Goal: Task Accomplishment & Management: Manage account settings

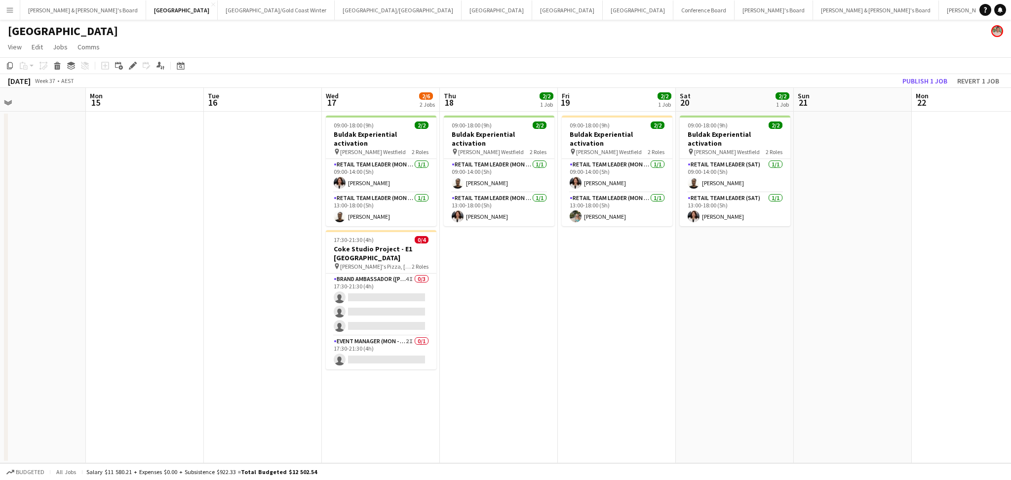
scroll to position [0, 400]
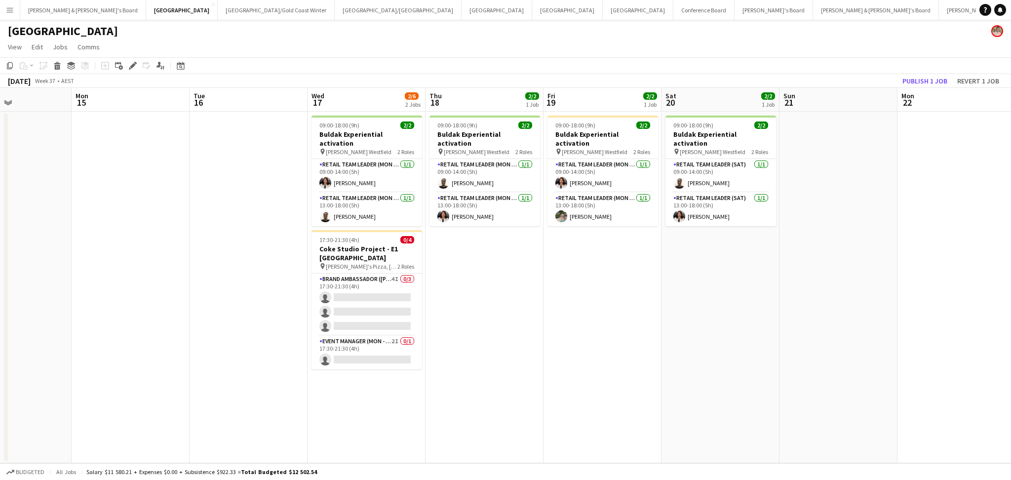
drag, startPoint x: 748, startPoint y: 336, endPoint x: 652, endPoint y: 328, distance: 97.1
click at [652, 328] on app-calendar-viewport "Thu 11 2/2 1 Job Fri 12 2/2 1 Job Sat 13 Sun 14 Mon 15 Tue 16 Wed 17 2/6 2 Jobs…" at bounding box center [505, 275] width 1011 height 375
click at [76, 15] on button "[PERSON_NAME] & [PERSON_NAME]'s Board Close" at bounding box center [83, 9] width 126 height 19
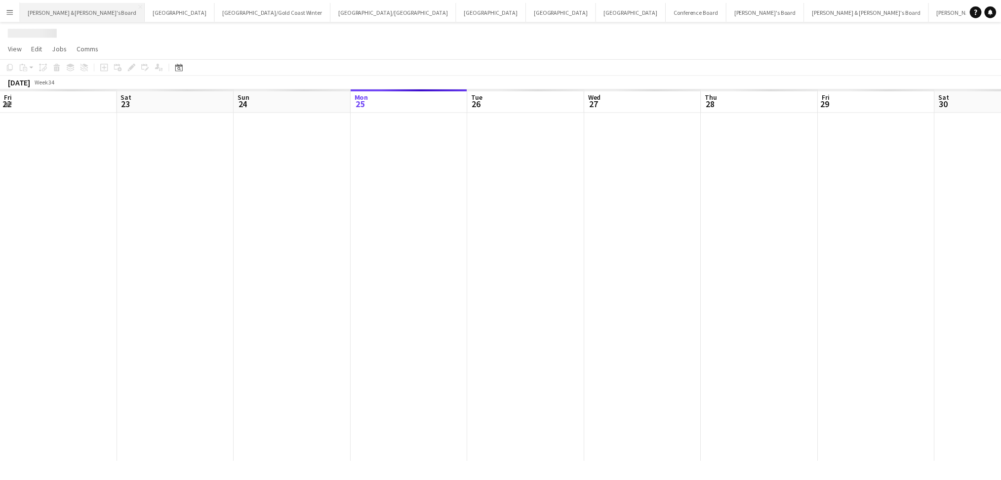
scroll to position [0, 236]
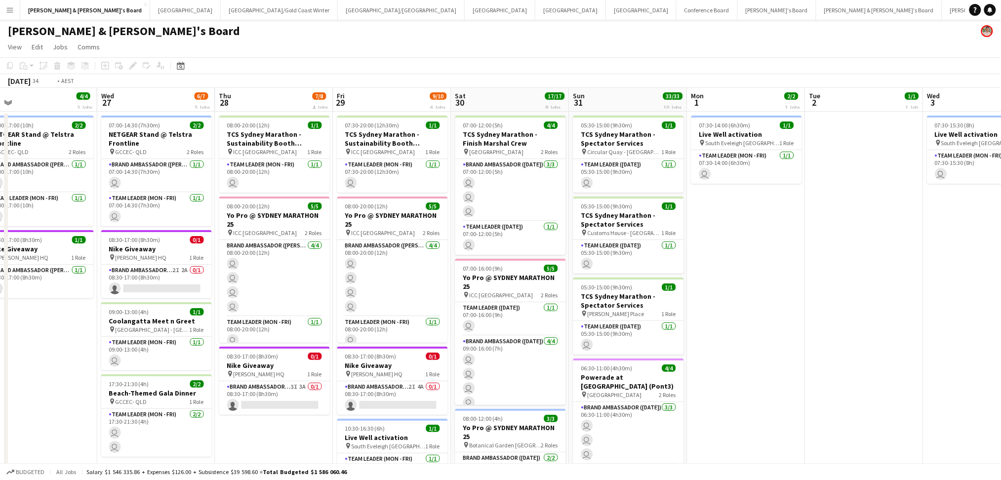
drag, startPoint x: 661, startPoint y: 345, endPoint x: 171, endPoint y: 300, distance: 491.8
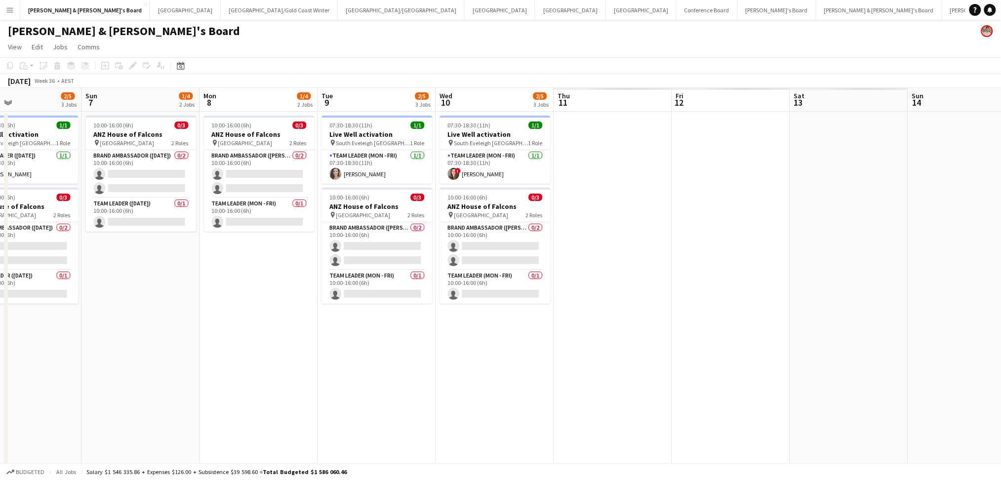
drag, startPoint x: 192, startPoint y: 351, endPoint x: 387, endPoint y: 373, distance: 196.8
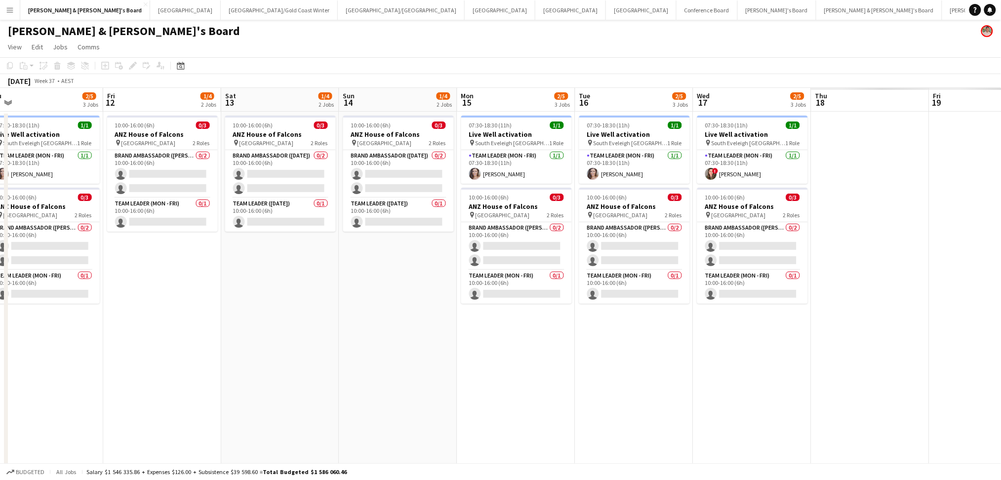
drag, startPoint x: 683, startPoint y: 394, endPoint x: 261, endPoint y: 372, distance: 423.2
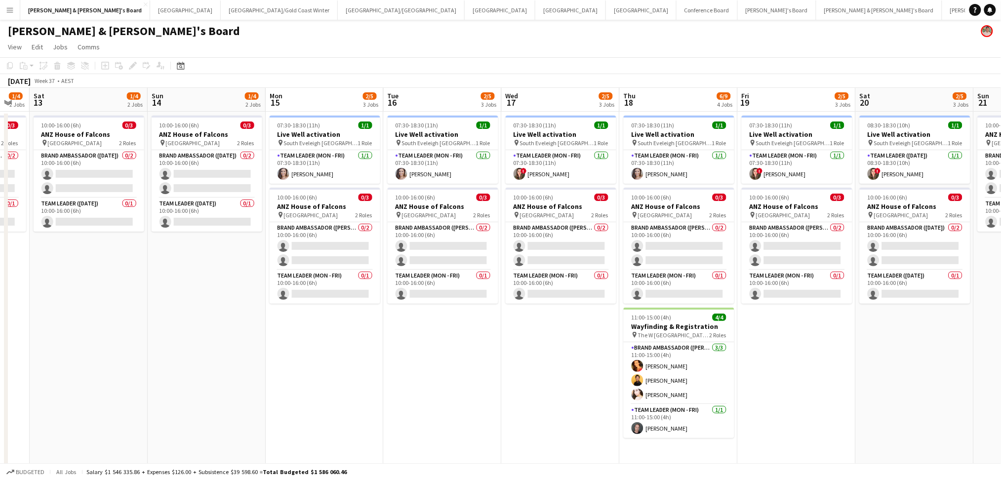
drag, startPoint x: 638, startPoint y: 407, endPoint x: 391, endPoint y: 378, distance: 249.6
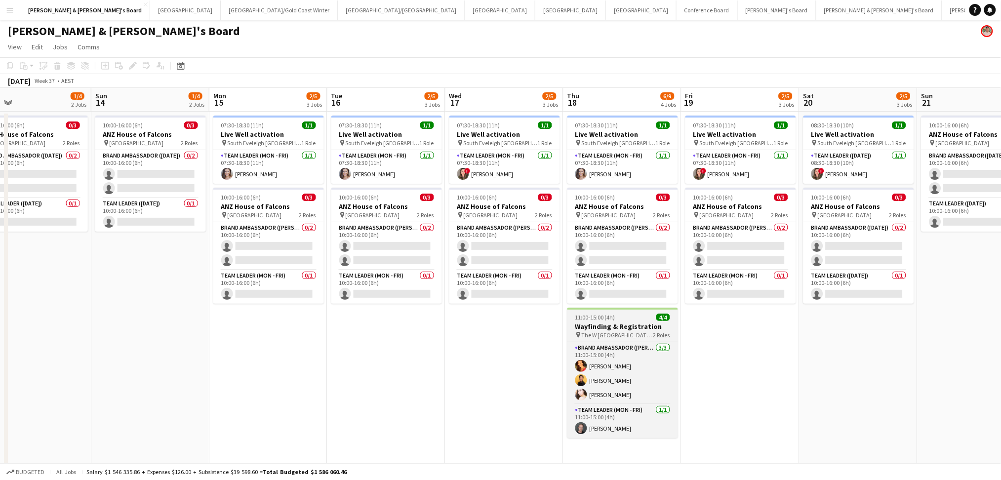
click at [634, 327] on h3 "Wayfinding & Registration" at bounding box center [622, 326] width 111 height 9
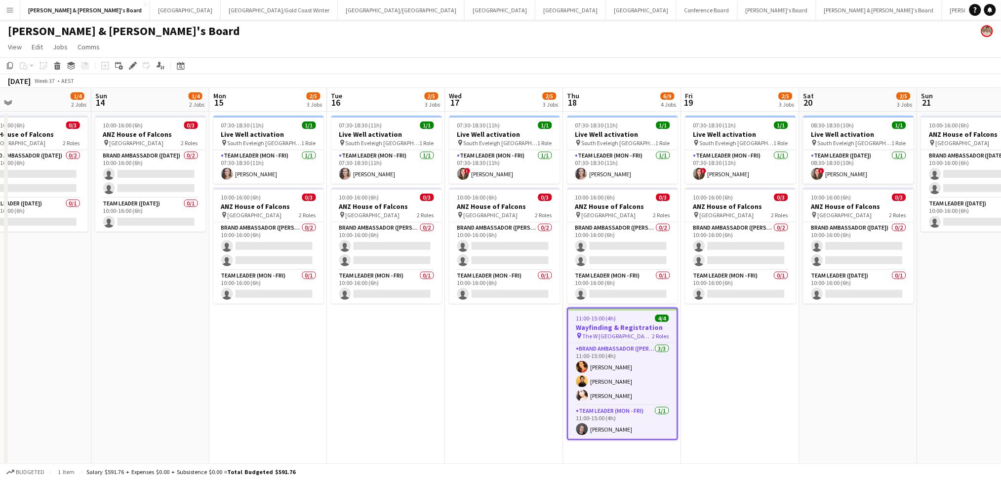
click at [634, 327] on h3 "Wayfinding & Registration" at bounding box center [622, 327] width 109 height 9
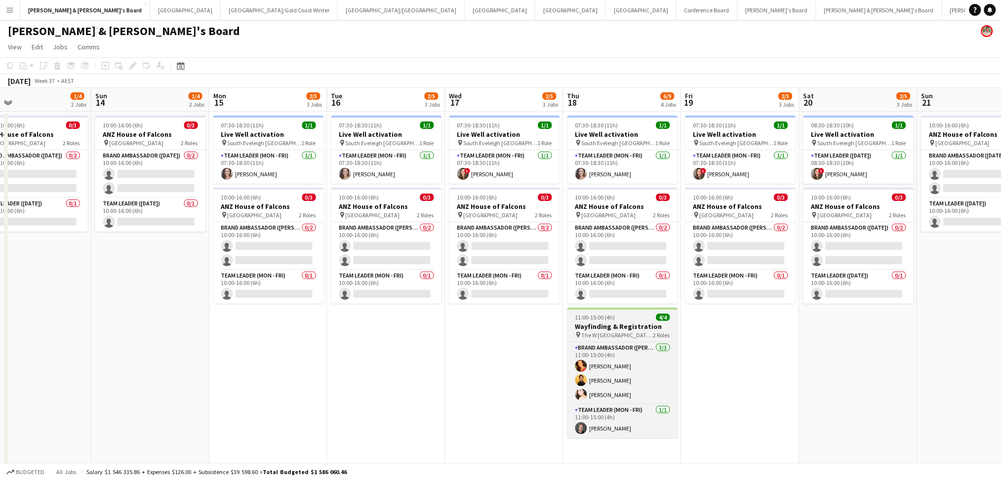
click at [634, 327] on h3 "Wayfinding & Registration" at bounding box center [622, 326] width 111 height 9
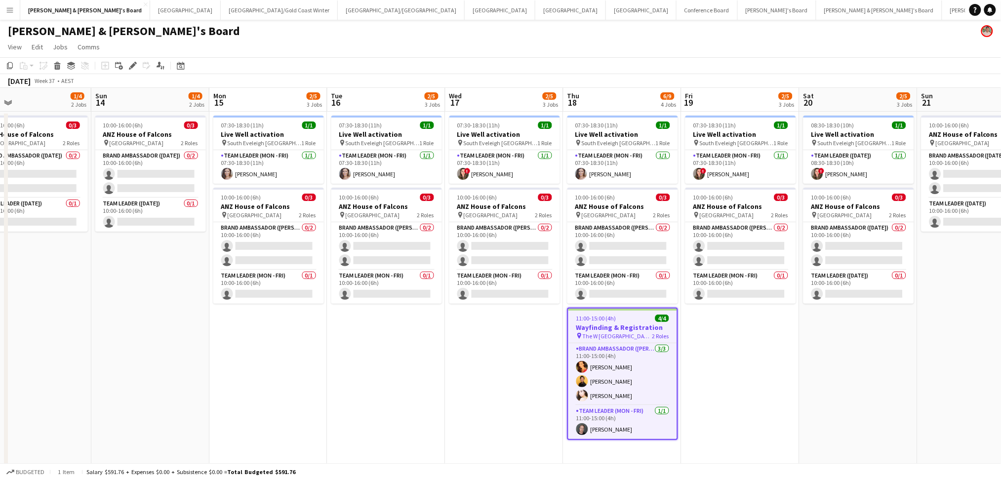
click at [634, 327] on h3 "Wayfinding & Registration" at bounding box center [622, 327] width 109 height 9
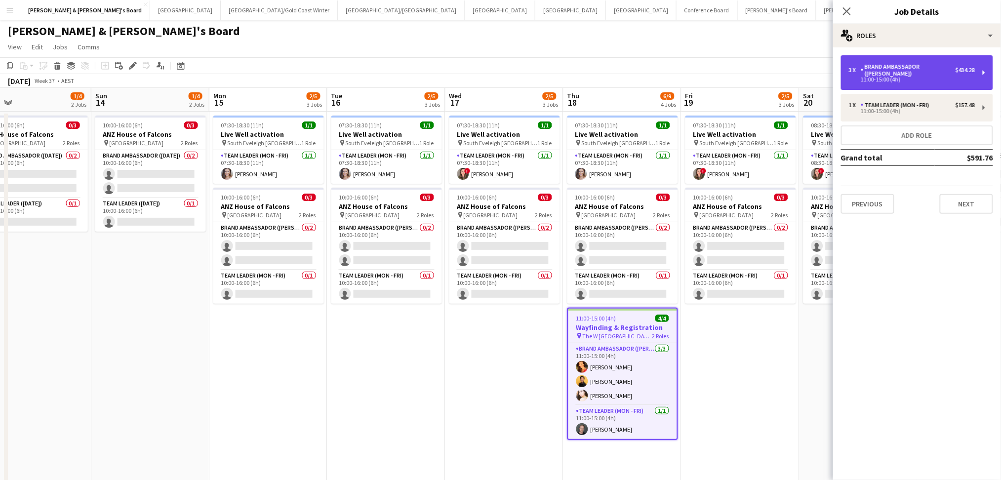
click at [929, 75] on div "3 x Brand Ambassador (Mon - Fri) $434.28 11:00-15:00 (4h)" at bounding box center [917, 72] width 152 height 35
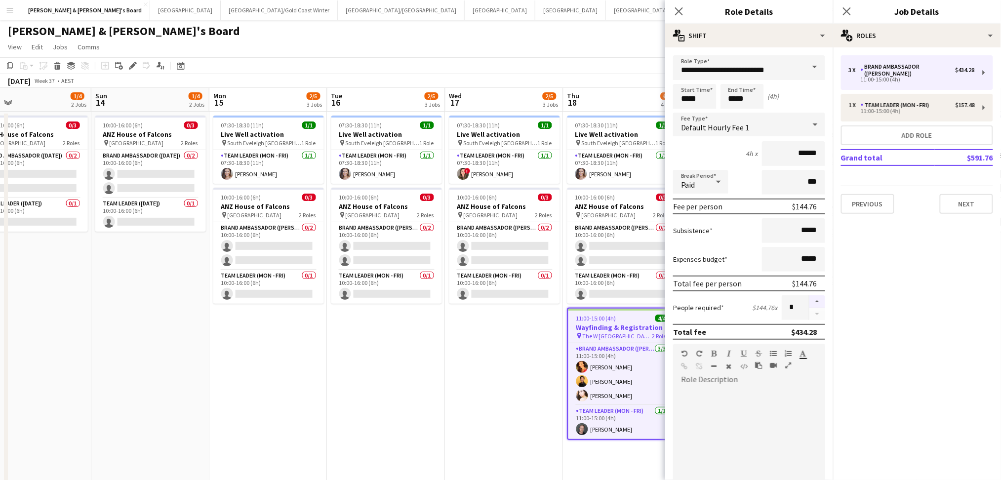
click at [809, 296] on button "button" at bounding box center [817, 301] width 16 height 13
type input "*"
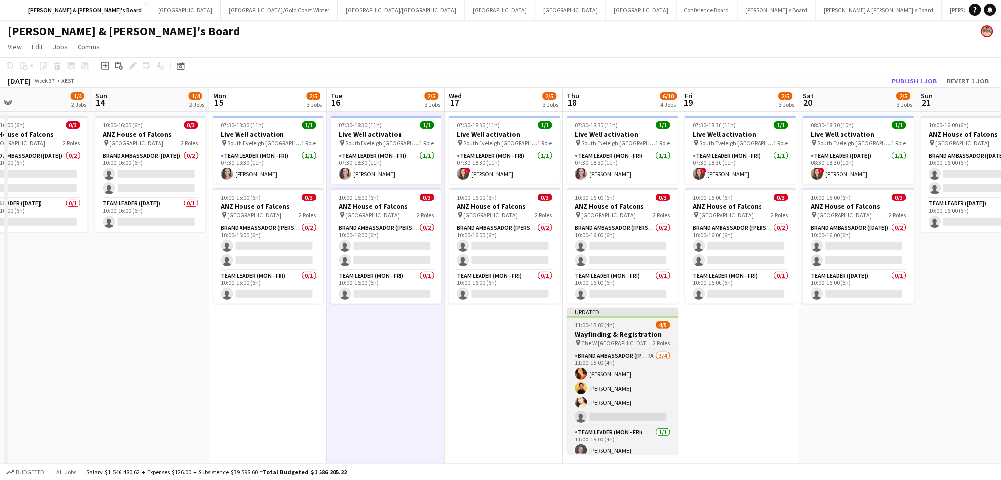
click at [604, 336] on h3 "Wayfinding & Registration" at bounding box center [622, 334] width 111 height 9
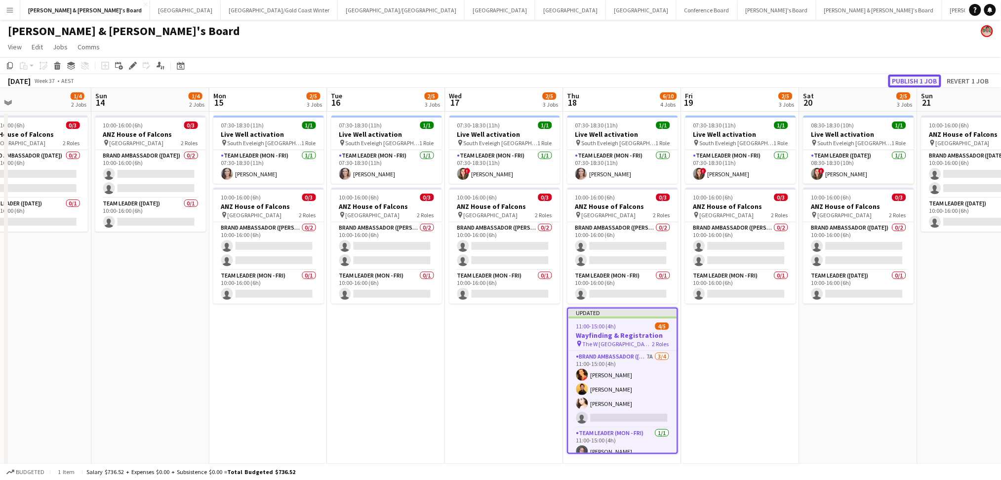
click at [922, 83] on button "Publish 1 job" at bounding box center [914, 81] width 53 height 13
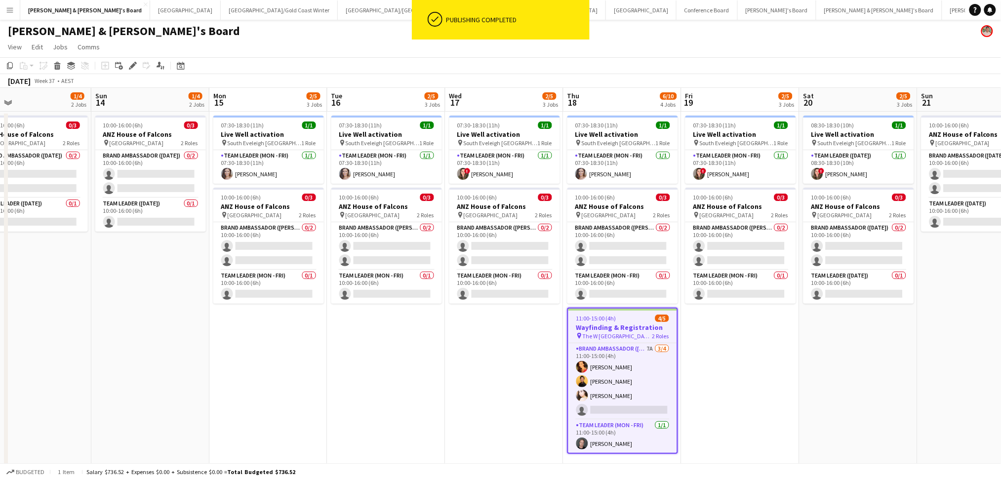
scroll to position [66, 0]
